Goal: Task Accomplishment & Management: Manage account settings

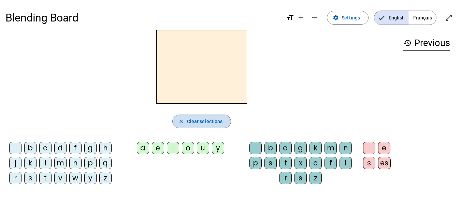
click at [180, 122] on mat-icon "close" at bounding box center [181, 121] width 6 height 6
click at [448, 16] on mat-icon "open_in_full" at bounding box center [449, 18] width 8 height 8
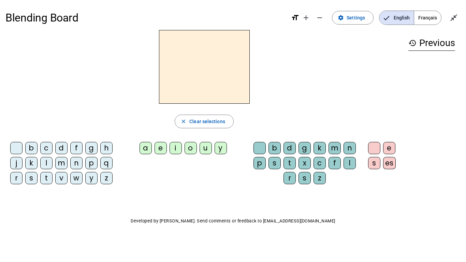
click at [30, 149] on div "b" at bounding box center [31, 148] width 12 height 12
click at [30, 148] on div "b" at bounding box center [31, 148] width 12 height 12
click at [226, 121] on span "button" at bounding box center [204, 121] width 58 height 16
click at [431, 58] on div "b" at bounding box center [431, 60] width 47 height 8
click at [207, 123] on span "Clear selections" at bounding box center [207, 121] width 36 height 8
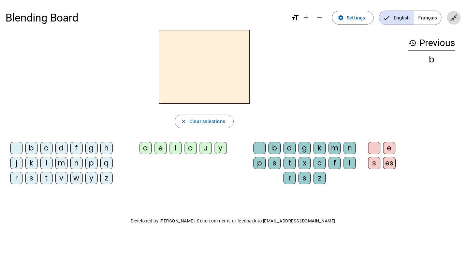
click at [458, 17] on span "Exit full screen" at bounding box center [454, 18] width 16 height 16
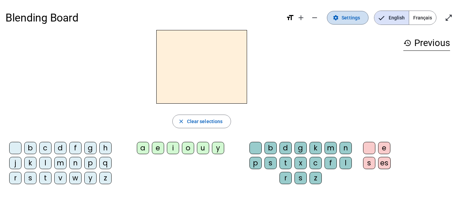
click at [352, 18] on span "Settings" at bounding box center [351, 18] width 18 height 8
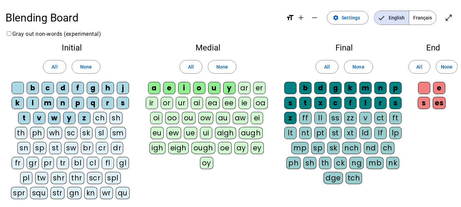
click at [62, 88] on div "d" at bounding box center [63, 88] width 12 height 12
click at [32, 101] on div "l" at bounding box center [33, 103] width 12 height 12
click at [47, 102] on div "m" at bounding box center [48, 103] width 12 height 12
click at [18, 117] on div "t" at bounding box center [24, 118] width 12 height 12
click at [154, 56] on div "Medial All None a e i o u y ar er ir or ur ai ea ee ie oa oi oo ou ow au aw ei …" at bounding box center [208, 107] width 140 height 139
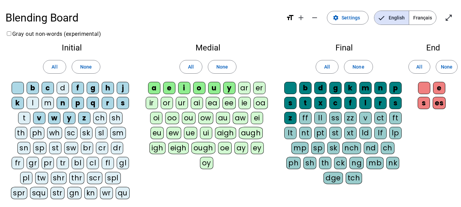
click at [154, 85] on div "a" at bounding box center [154, 88] width 12 height 12
click at [168, 88] on div "e" at bounding box center [169, 88] width 12 height 12
click at [216, 88] on div "u" at bounding box center [214, 88] width 12 height 12
click at [363, 67] on span "None" at bounding box center [358, 67] width 12 height 8
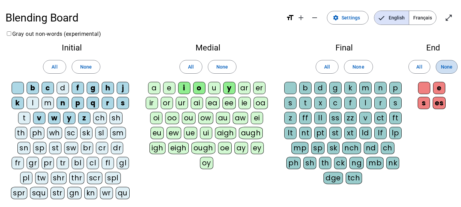
click at [452, 67] on span at bounding box center [446, 67] width 21 height 16
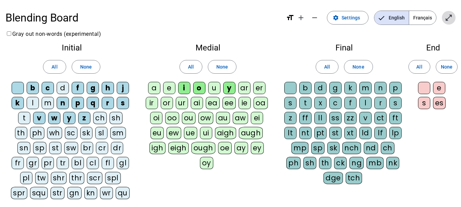
click at [450, 17] on mat-icon "open_in_full" at bounding box center [449, 18] width 8 height 8
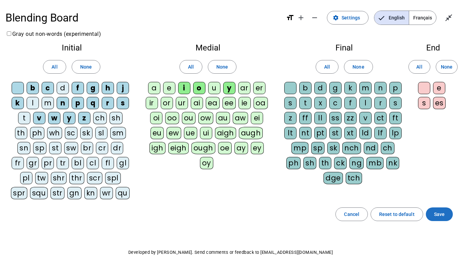
click at [442, 207] on span "Save" at bounding box center [439, 214] width 11 height 8
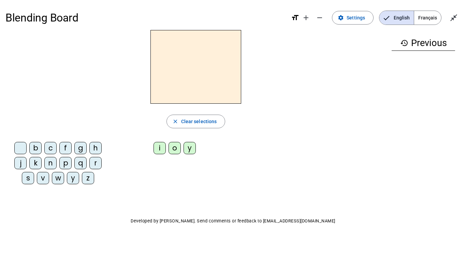
click at [173, 197] on div "Blending Board format_size add remove settings Settings English Français close_…" at bounding box center [233, 130] width 466 height 261
click at [352, 17] on span "Settings" at bounding box center [356, 18] width 18 height 8
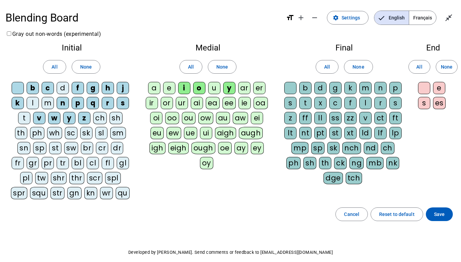
click at [229, 88] on div "y" at bounding box center [229, 88] width 12 height 12
click at [213, 89] on div "u" at bounding box center [214, 88] width 12 height 12
click at [433, 207] on span at bounding box center [439, 214] width 27 height 16
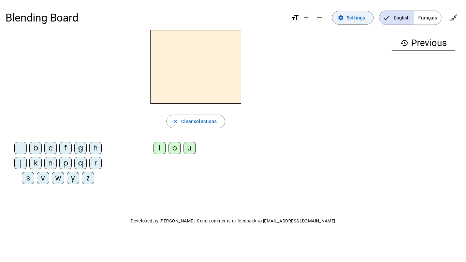
click at [363, 20] on span "Settings" at bounding box center [356, 18] width 18 height 8
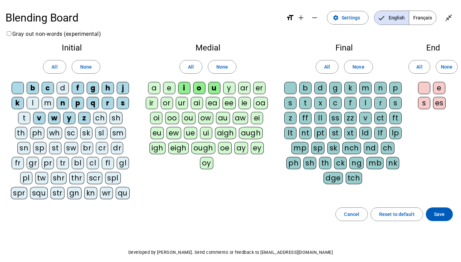
click at [63, 88] on div "d" at bounding box center [63, 88] width 12 height 12
click at [31, 104] on div "l" at bounding box center [33, 103] width 12 height 12
drag, startPoint x: 49, startPoint y: 103, endPoint x: 32, endPoint y: 113, distance: 19.3
click at [49, 105] on div "m" at bounding box center [48, 103] width 12 height 12
click at [18, 118] on div "t" at bounding box center [24, 118] width 12 height 12
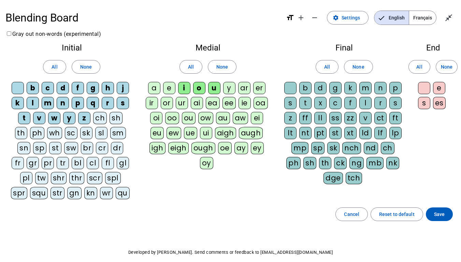
click at [216, 89] on div "u" at bounding box center [214, 88] width 12 height 12
click at [183, 88] on div "i" at bounding box center [184, 88] width 12 height 12
click at [199, 92] on div "o" at bounding box center [199, 88] width 12 height 12
click at [154, 88] on div "a" at bounding box center [154, 88] width 12 height 12
click at [170, 90] on div "e" at bounding box center [169, 88] width 12 height 12
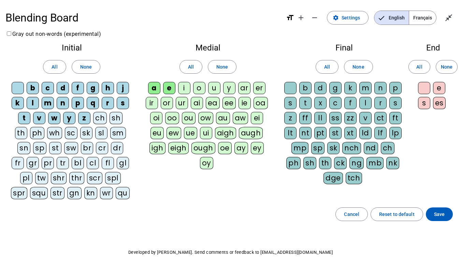
click at [217, 90] on div "u" at bounding box center [214, 88] width 12 height 12
click at [445, 207] on span at bounding box center [439, 214] width 27 height 16
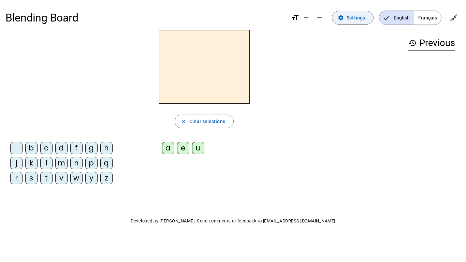
click at [348, 17] on span "Settings" at bounding box center [356, 18] width 18 height 8
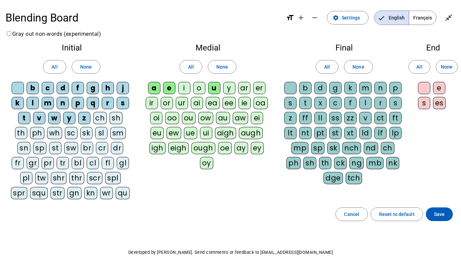
click at [66, 89] on div "d" at bounding box center [63, 88] width 12 height 12
click at [32, 103] on div "l" at bounding box center [33, 103] width 12 height 12
click at [48, 104] on div "m" at bounding box center [48, 103] width 12 height 12
click at [18, 120] on div "t" at bounding box center [24, 118] width 12 height 12
click at [445, 207] on span at bounding box center [439, 214] width 27 height 16
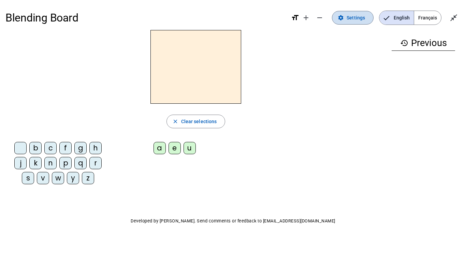
click at [362, 21] on span "Settings" at bounding box center [356, 18] width 18 height 8
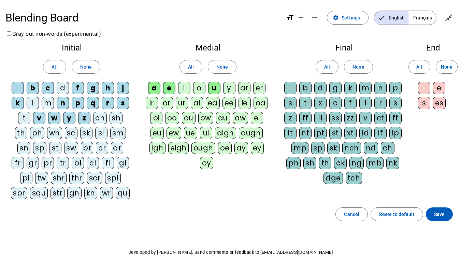
click at [31, 84] on div "b" at bounding box center [33, 88] width 12 height 12
click at [46, 89] on div "c" at bounding box center [48, 88] width 12 height 12
drag, startPoint x: 55, startPoint y: 88, endPoint x: 59, endPoint y: 89, distance: 4.2
click at [55, 88] on letter-bubble "c" at bounding box center [49, 89] width 15 height 15
click at [61, 89] on div "d" at bounding box center [63, 88] width 12 height 12
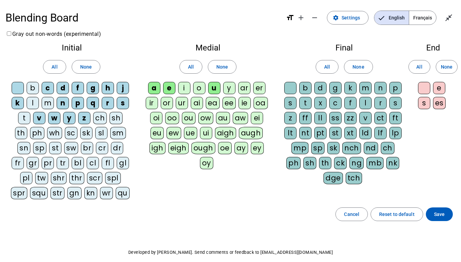
click at [50, 89] on div "c" at bounding box center [48, 88] width 12 height 12
click at [80, 88] on div "f" at bounding box center [78, 88] width 12 height 12
click at [91, 90] on div "g" at bounding box center [93, 88] width 12 height 12
drag, startPoint x: 115, startPoint y: 90, endPoint x: 120, endPoint y: 91, distance: 5.2
click at [116, 90] on letter-bubble "h" at bounding box center [109, 89] width 15 height 15
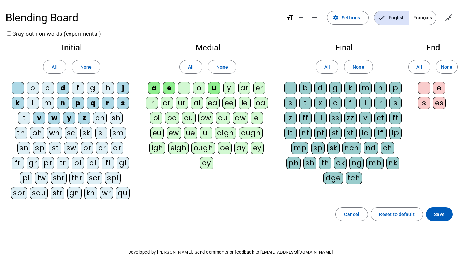
click at [122, 89] on div "j" at bounding box center [123, 88] width 12 height 12
click at [19, 102] on div "k" at bounding box center [18, 103] width 12 height 12
click at [34, 102] on div "l" at bounding box center [33, 103] width 12 height 12
click at [46, 103] on div "m" at bounding box center [48, 103] width 12 height 12
click at [62, 103] on div "n" at bounding box center [63, 103] width 12 height 12
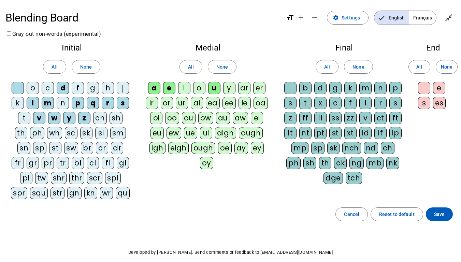
click at [78, 106] on div "p" at bounding box center [78, 103] width 12 height 12
drag, startPoint x: 92, startPoint y: 104, endPoint x: 98, endPoint y: 104, distance: 6.1
click at [92, 103] on div "q" at bounding box center [93, 103] width 12 height 12
click at [109, 104] on div "r" at bounding box center [108, 103] width 12 height 12
click at [125, 104] on div "s" at bounding box center [123, 103] width 12 height 12
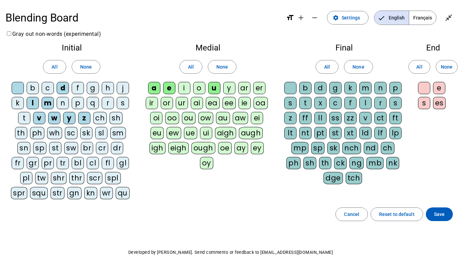
click at [21, 120] on div "t" at bounding box center [24, 118] width 12 height 12
click at [33, 118] on div "v" at bounding box center [39, 118] width 12 height 12
click at [48, 120] on div "w" at bounding box center [54, 118] width 12 height 12
drag, startPoint x: 61, startPoint y: 119, endPoint x: 71, endPoint y: 120, distance: 10.2
click at [63, 119] on div "y" at bounding box center [69, 118] width 12 height 12
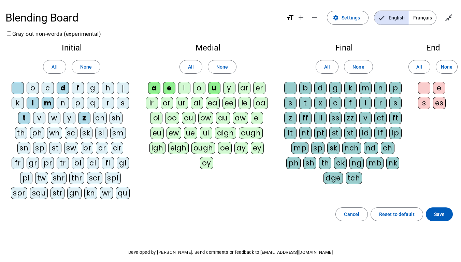
click at [81, 119] on div "z" at bounding box center [84, 118] width 12 height 12
click at [445, 207] on span at bounding box center [439, 214] width 27 height 16
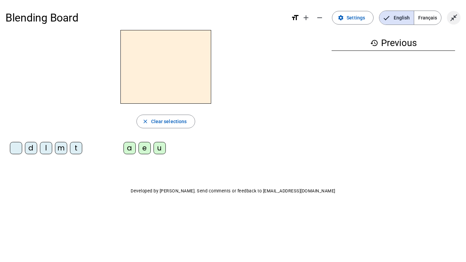
click at [454, 17] on mat-icon "close_fullscreen" at bounding box center [454, 18] width 8 height 8
